Goal: Information Seeking & Learning: Learn about a topic

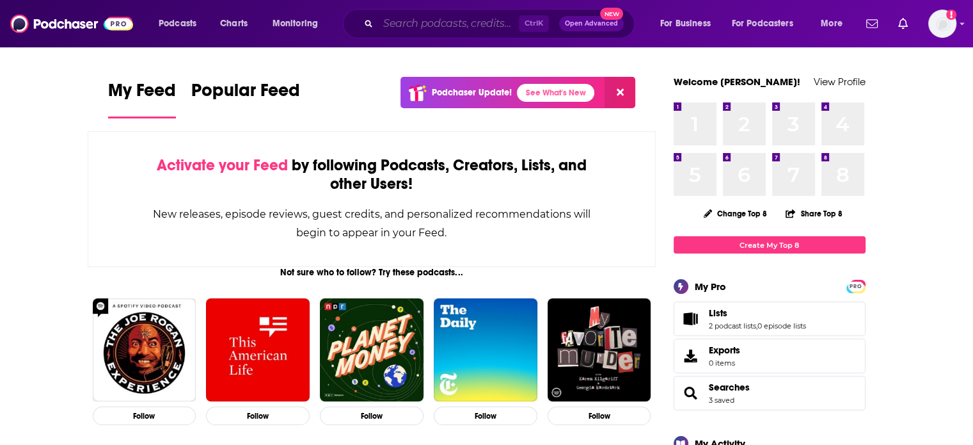
click at [394, 22] on input "Search podcasts, credits, & more..." at bounding box center [448, 23] width 141 height 20
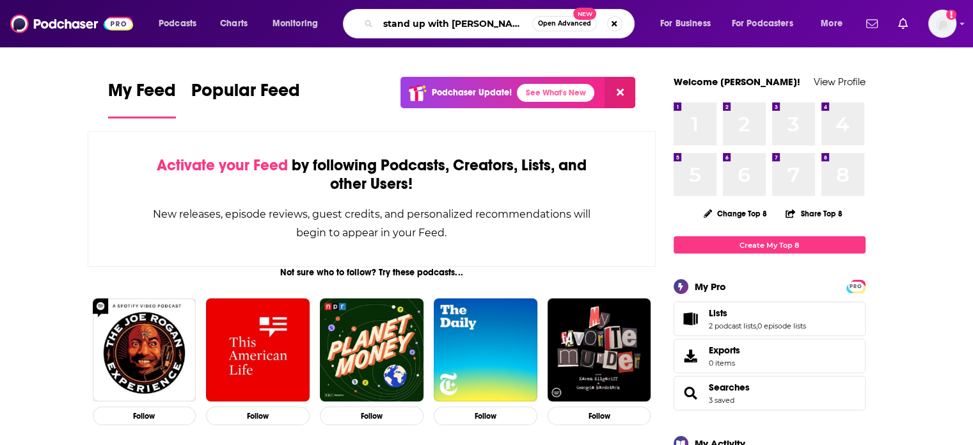
type input "stand up with [PERSON_NAME]"
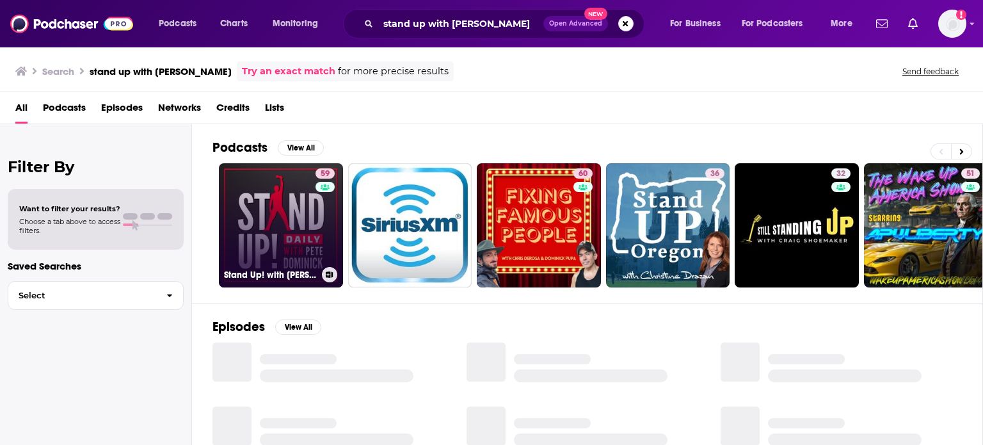
click at [278, 233] on link "59 Stand Up! with [PERSON_NAME]" at bounding box center [281, 225] width 124 height 124
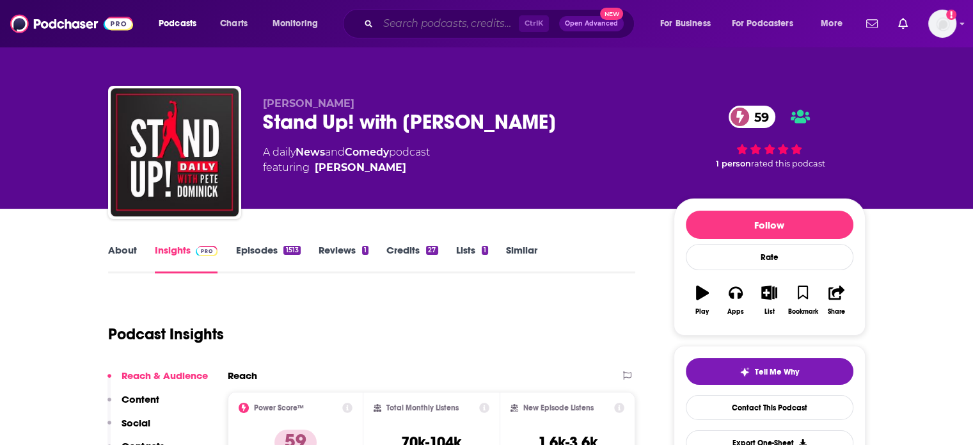
click at [445, 21] on input "Search podcasts, credits, & more..." at bounding box center [448, 23] width 141 height 20
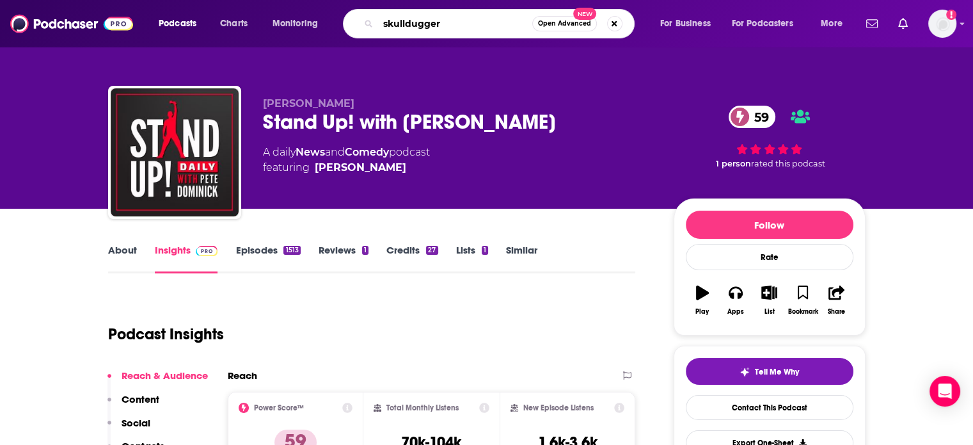
type input "skullduggery"
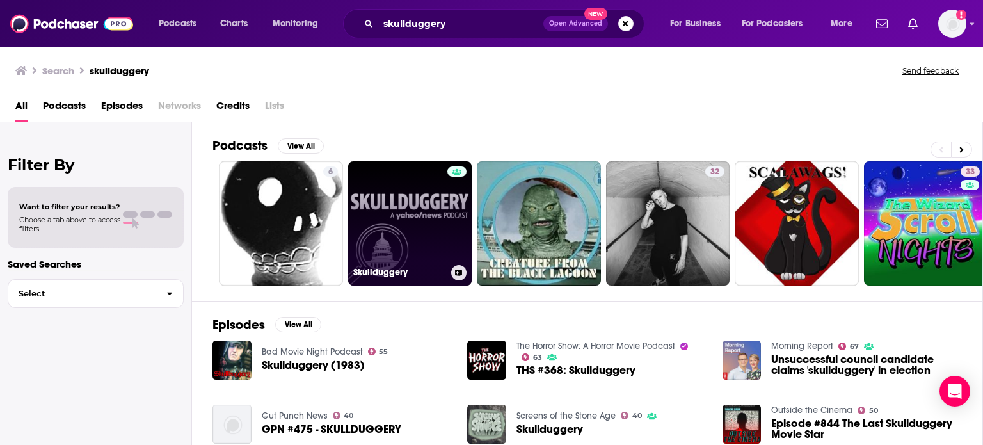
click at [419, 234] on link "Skullduggery" at bounding box center [410, 223] width 124 height 124
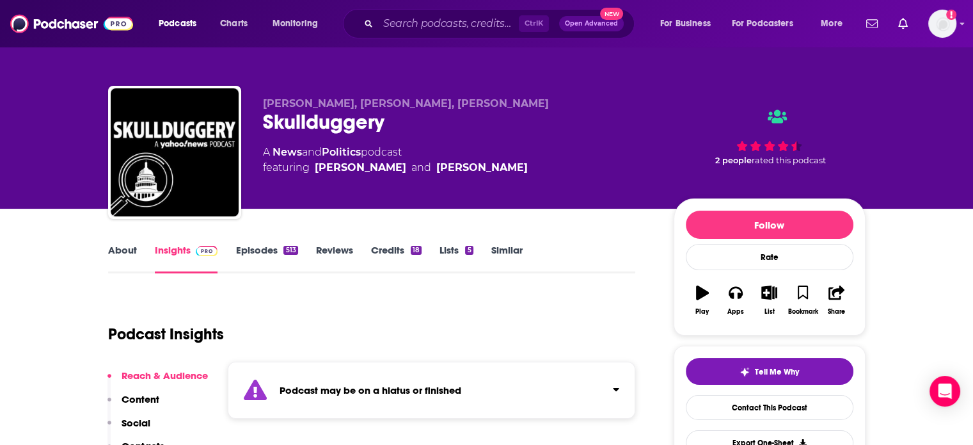
click at [256, 248] on link "Episodes 513" at bounding box center [267, 258] width 62 height 29
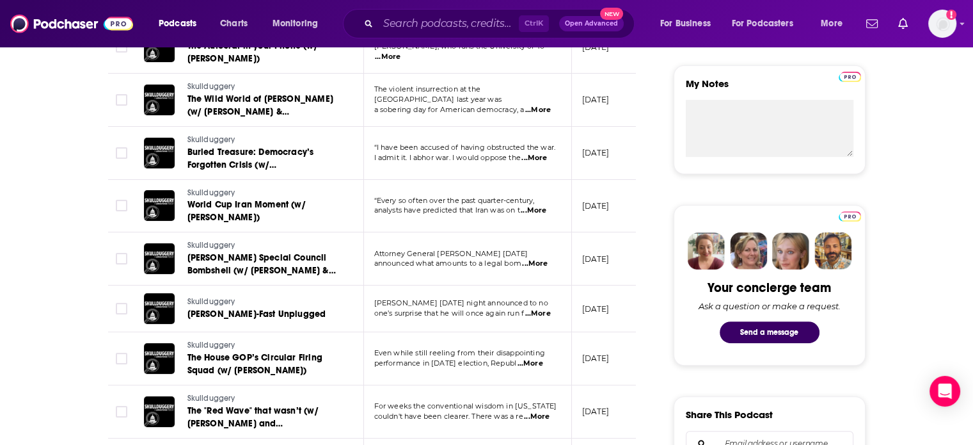
scroll to position [453, 0]
click at [457, 28] on input "Search podcasts, credits, & more..." at bounding box center [448, 23] width 141 height 20
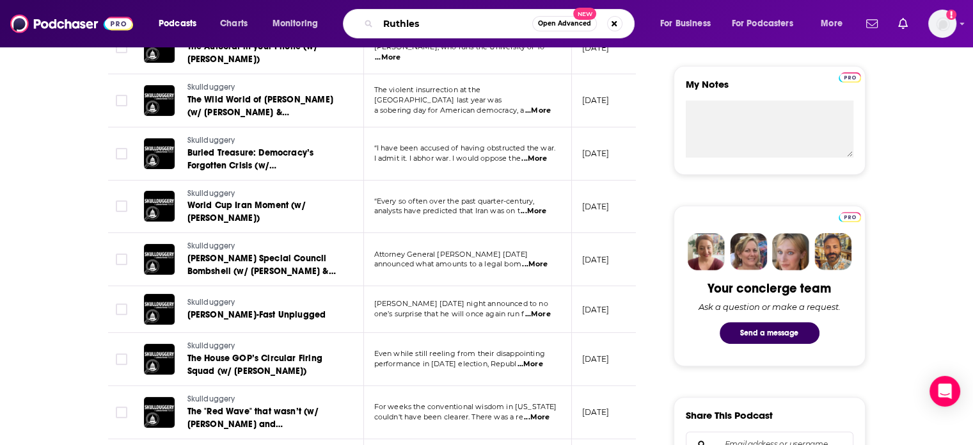
type input "Ruthless"
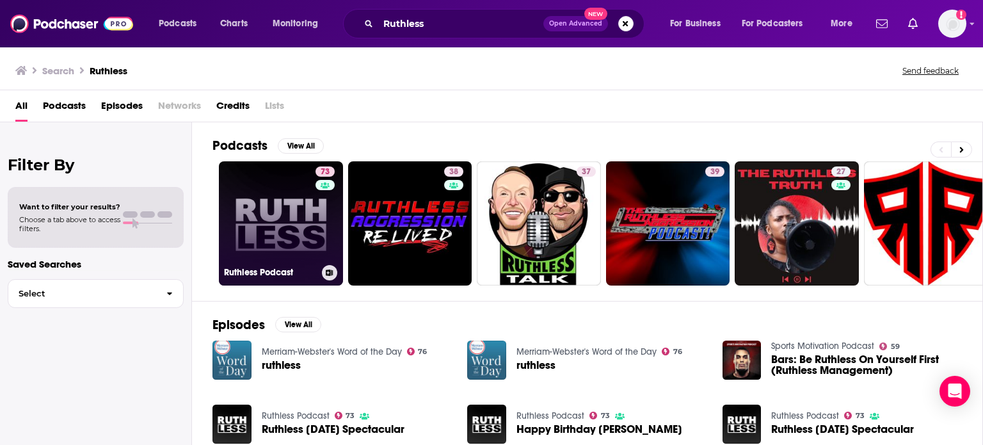
click at [280, 214] on link "73 Ruthless Podcast" at bounding box center [281, 223] width 124 height 124
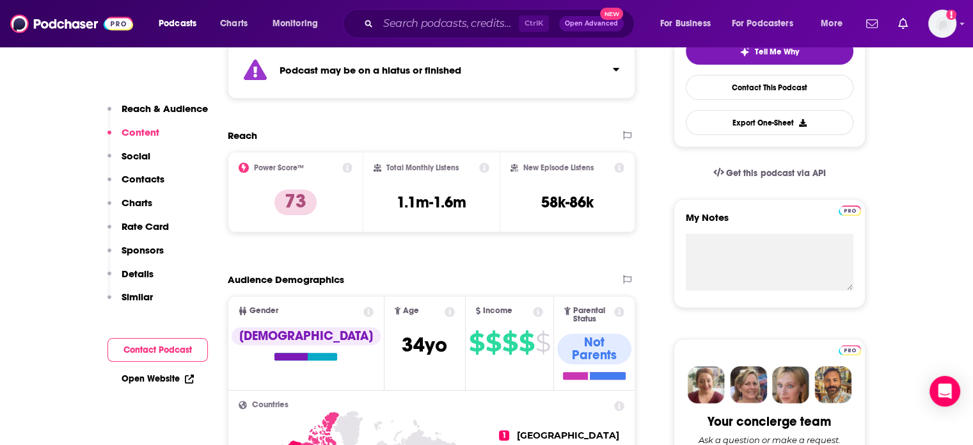
scroll to position [128, 0]
